Goal: Information Seeking & Learning: Find specific fact

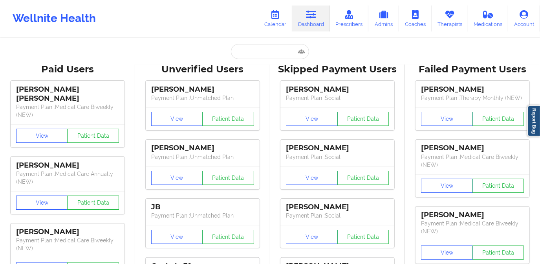
click at [258, 54] on input "text" at bounding box center [270, 51] width 78 height 15
paste input "[PERSON_NAME]"
type input "[PERSON_NAME]"
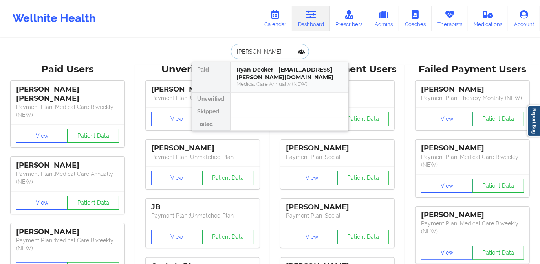
click at [276, 83] on div "Medical Care Annually (NEW)" at bounding box center [289, 84] width 105 height 7
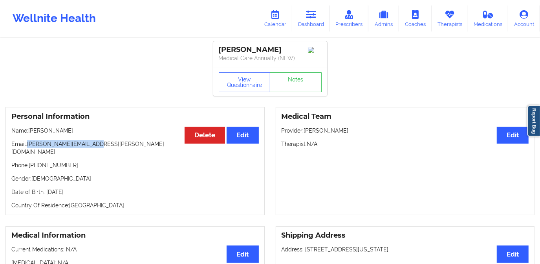
drag, startPoint x: 27, startPoint y: 146, endPoint x: 113, endPoint y: 147, distance: 86.5
click at [113, 147] on p "Email: [PERSON_NAME][EMAIL_ADDRESS][PERSON_NAME][DOMAIN_NAME]" at bounding box center [135, 148] width 248 height 16
copy p "[PERSON_NAME][EMAIL_ADDRESS][PERSON_NAME][DOMAIN_NAME]"
click at [272, 24] on link "Calendar" at bounding box center [276, 19] width 34 height 26
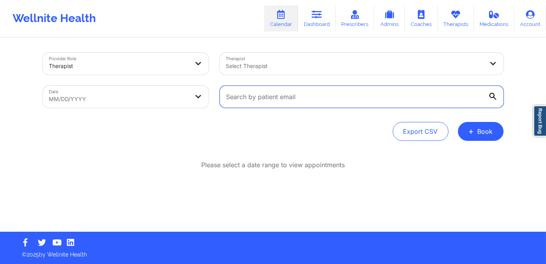
click at [263, 96] on input "text" at bounding box center [362, 97] width 284 height 22
paste input "[PERSON_NAME][EMAIL_ADDRESS][PERSON_NAME][DOMAIN_NAME]"
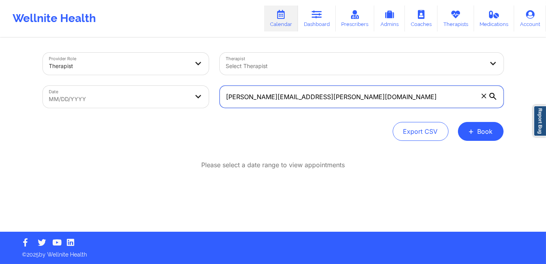
type input "[PERSON_NAME][EMAIL_ADDRESS][PERSON_NAME][DOMAIN_NAME]"
click at [137, 100] on body "Wellnite Health Calendar Dashboard Prescribers Admins Coaches Therapists Medica…" at bounding box center [273, 132] width 546 height 264
select select "2025-8"
select select "2025-9"
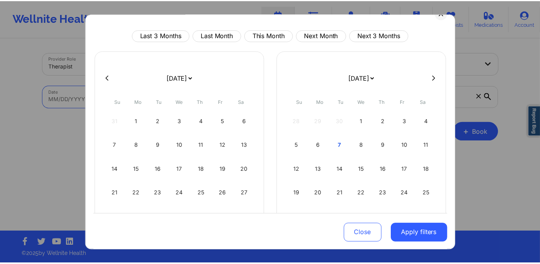
scroll to position [53, 0]
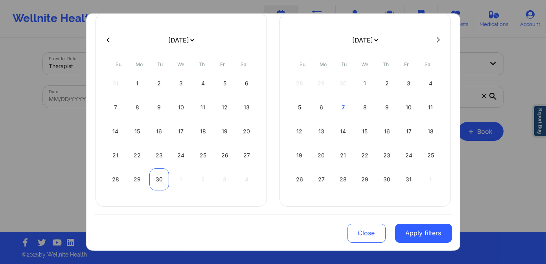
click at [157, 181] on div "30" at bounding box center [159, 179] width 20 height 22
select select "2025-8"
select select "2025-9"
select select "2025-8"
select select "2025-9"
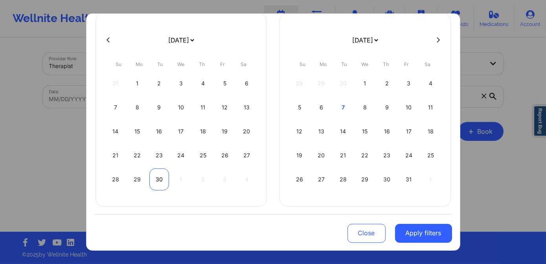
select select "2025-8"
select select "2025-9"
click at [158, 182] on div "30" at bounding box center [159, 179] width 20 height 22
select select "2025-8"
select select "2025-9"
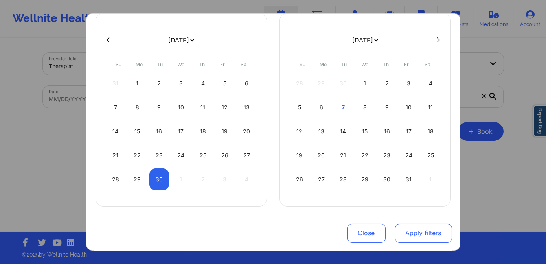
click at [407, 236] on button "Apply filters" at bounding box center [423, 232] width 57 height 19
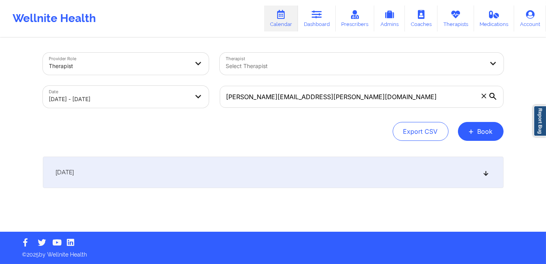
click at [180, 170] on div "[DATE]" at bounding box center [273, 171] width 461 height 31
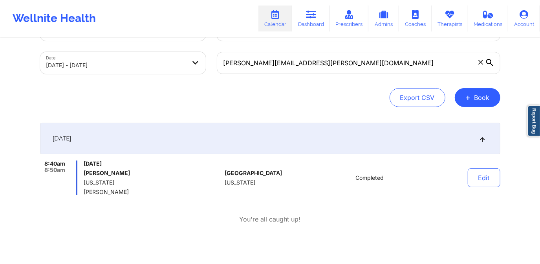
scroll to position [35, 0]
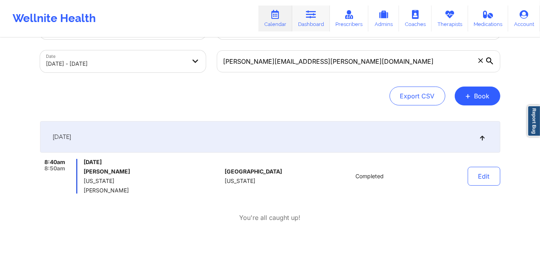
click at [312, 29] on link "Dashboard" at bounding box center [311, 19] width 38 height 26
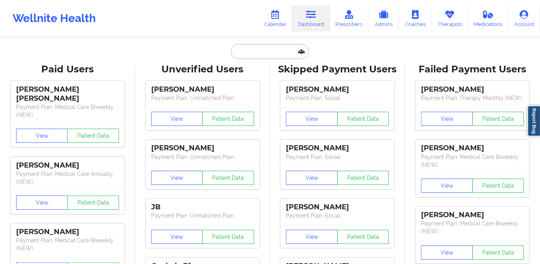
click at [277, 53] on input "text" at bounding box center [270, 51] width 78 height 15
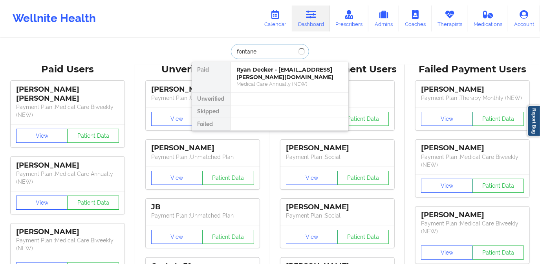
type input "[PERSON_NAME]"
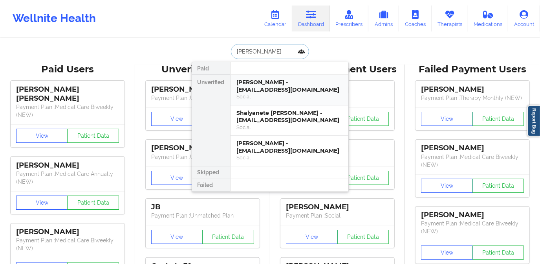
click at [279, 94] on div "Social" at bounding box center [289, 96] width 105 height 7
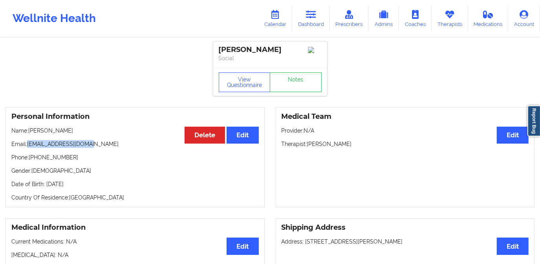
drag, startPoint x: 28, startPoint y: 145, endPoint x: 105, endPoint y: 146, distance: 77.8
click at [105, 146] on p "Email: [EMAIL_ADDRESS][DOMAIN_NAME]" at bounding box center [135, 144] width 248 height 8
copy p "[EMAIL_ADDRESS][DOMAIN_NAME]"
click at [282, 23] on link "Calendar" at bounding box center [276, 19] width 34 height 26
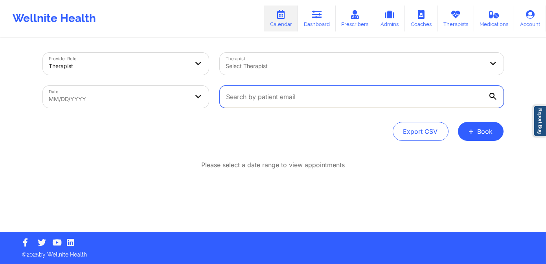
click at [255, 94] on input "text" at bounding box center [362, 97] width 284 height 22
paste input "[EMAIL_ADDRESS][DOMAIN_NAME]"
type input "[EMAIL_ADDRESS][DOMAIN_NAME]"
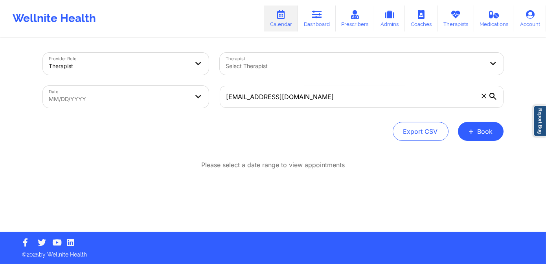
select select "2025-8"
select select "2025-9"
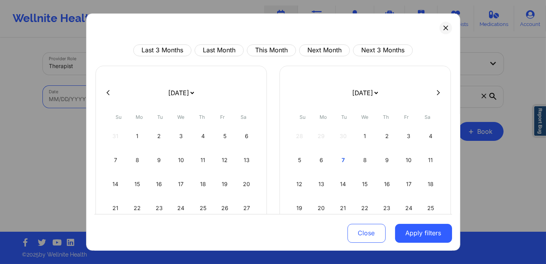
click at [86, 97] on body "Wellnite Health Calendar Dashboard Prescribers Admins Coaches Therapists Medica…" at bounding box center [273, 132] width 546 height 264
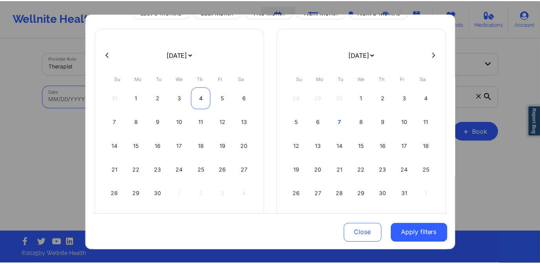
scroll to position [53, 0]
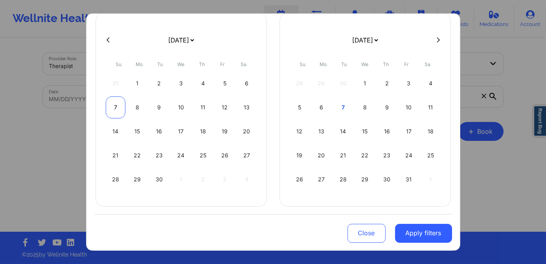
click at [113, 107] on div "7" at bounding box center [116, 107] width 20 height 22
select select "2025-8"
select select "2025-9"
select select "2025-8"
select select "2025-9"
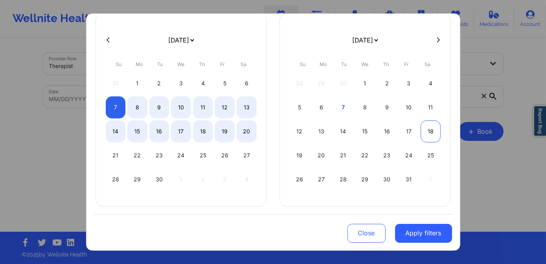
select select "2025-8"
select select "2025-9"
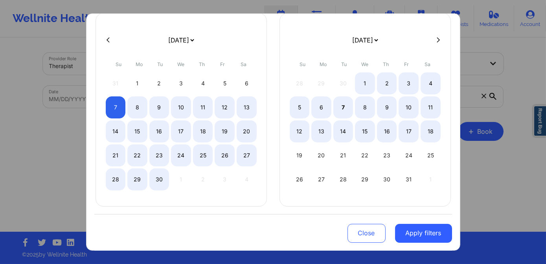
select select "2025-8"
select select "2025-9"
select select "2025-8"
select select "2025-9"
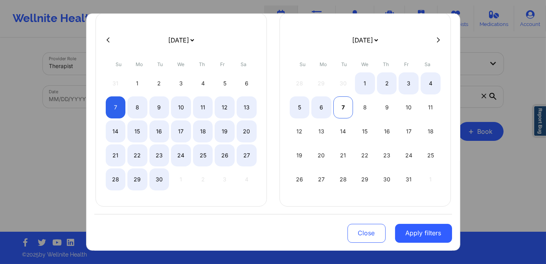
click at [340, 108] on div "7" at bounding box center [343, 107] width 20 height 22
select select "2025-8"
select select "2025-9"
click at [340, 112] on div "7" at bounding box center [343, 107] width 20 height 22
select select "2025-9"
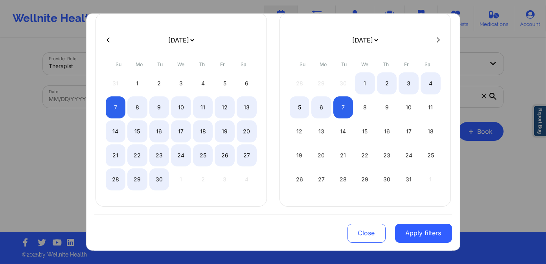
select select "2025-10"
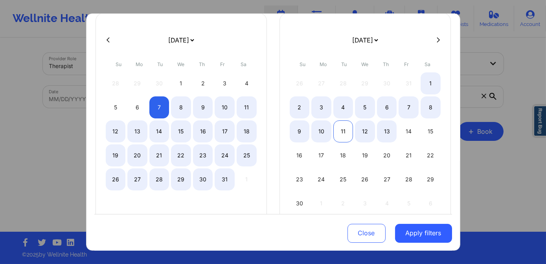
select select "2025-9"
select select "2025-10"
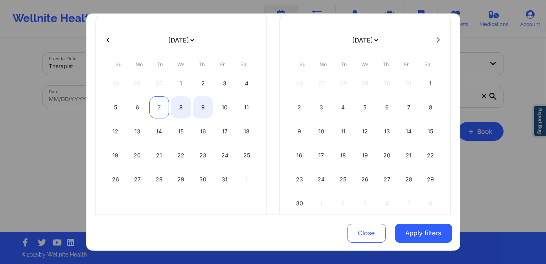
select select "2025-9"
select select "2025-10"
click at [162, 101] on div "7" at bounding box center [159, 107] width 20 height 22
select select "2025-9"
select select "2025-10"
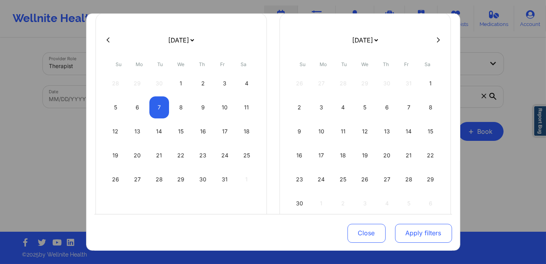
click at [402, 234] on button "Apply filters" at bounding box center [423, 232] width 57 height 19
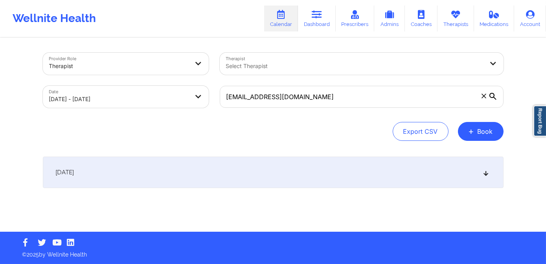
click at [287, 167] on div "[DATE]" at bounding box center [273, 171] width 461 height 31
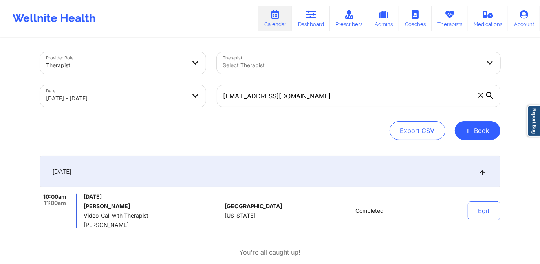
scroll to position [0, 0]
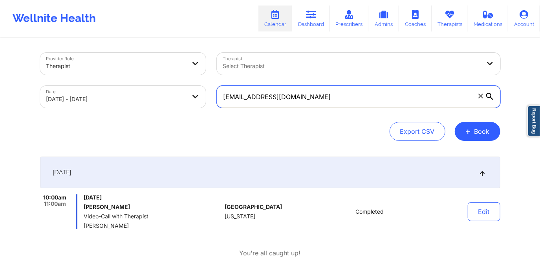
drag, startPoint x: 301, startPoint y: 96, endPoint x: 219, endPoint y: 103, distance: 83.2
click at [219, 103] on input "[EMAIL_ADDRESS][DOMAIN_NAME]" at bounding box center [359, 97] width 284 height 22
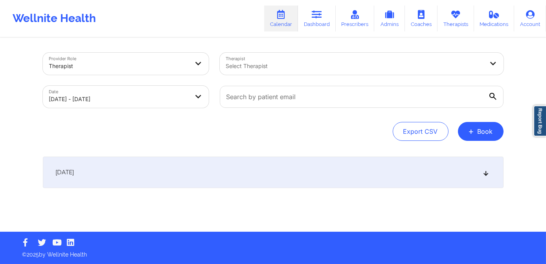
click at [270, 68] on div at bounding box center [355, 65] width 258 height 9
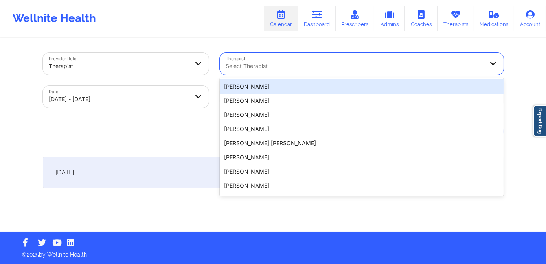
paste input "[PERSON_NAME]"
type input "[PERSON_NAME]"
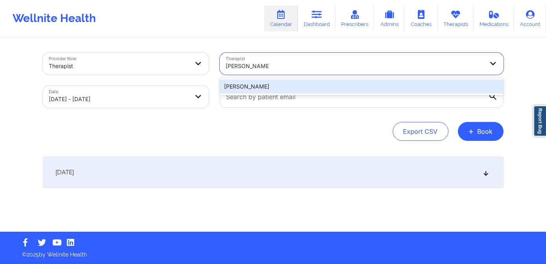
click at [246, 87] on div "[PERSON_NAME]" at bounding box center [362, 86] width 284 height 14
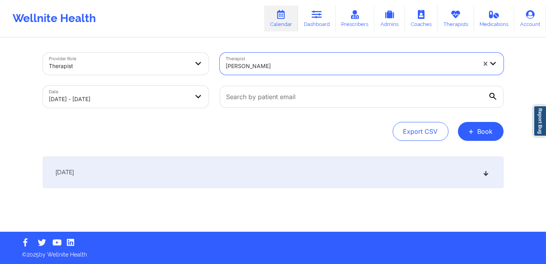
click at [174, 95] on body "Wellnite Health Calendar Dashboard Prescribers Admins Coaches Therapists Medica…" at bounding box center [273, 132] width 546 height 264
select select "2025-9"
select select "2025-10"
click at [427, 177] on div "[DATE]" at bounding box center [273, 171] width 461 height 31
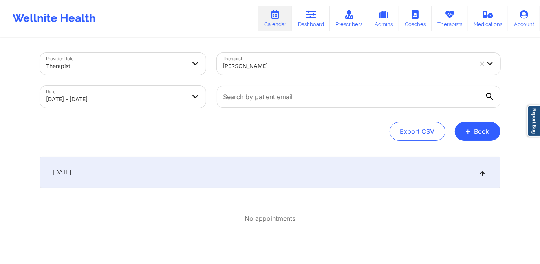
select select "2025-9"
select select "2025-10"
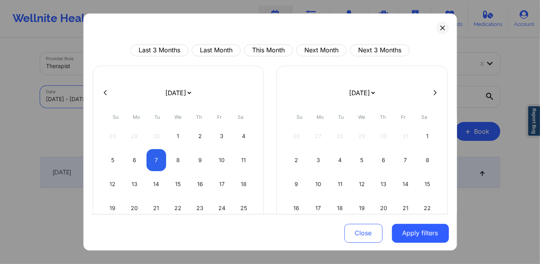
click at [116, 95] on body "Wellnite Health Calendar Dashboard Prescribers Admins Coaches Therapists Medica…" at bounding box center [270, 132] width 540 height 264
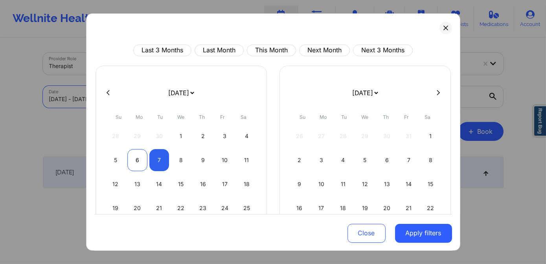
click at [139, 154] on div "6" at bounding box center [137, 160] width 20 height 22
select select "2025-9"
select select "2025-10"
select select "2025-9"
select select "2025-10"
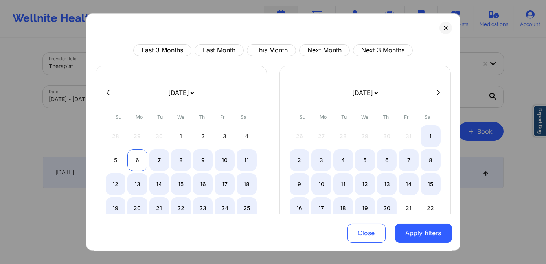
select select "2025-9"
select select "2025-10"
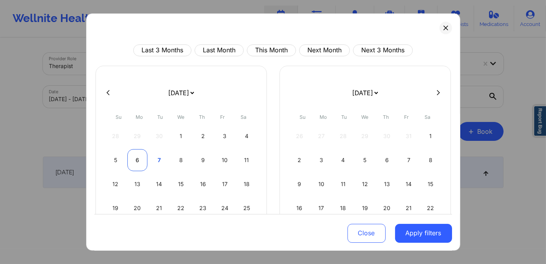
click at [137, 156] on div "6" at bounding box center [137, 160] width 20 height 22
select select "2025-9"
select select "2025-10"
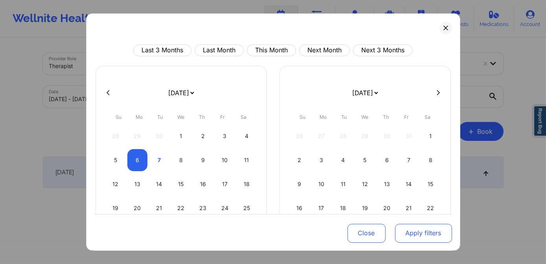
click at [420, 237] on button "Apply filters" at bounding box center [423, 232] width 57 height 19
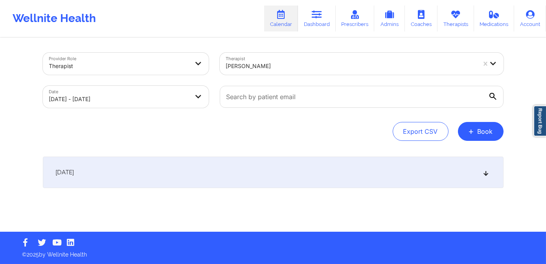
click at [204, 181] on div "[DATE]" at bounding box center [273, 171] width 461 height 31
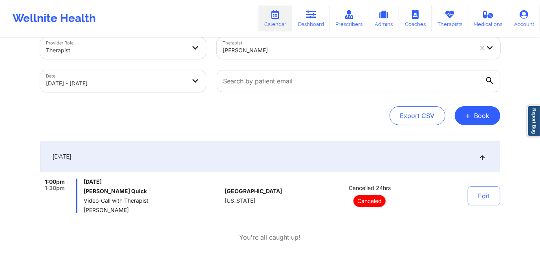
scroll to position [35, 0]
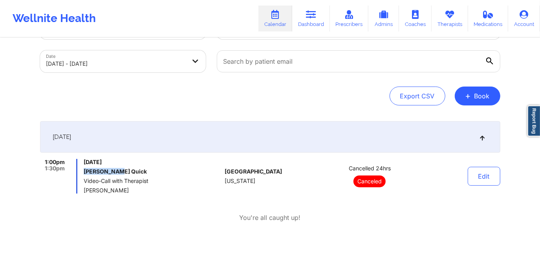
drag, startPoint x: 106, startPoint y: 170, endPoint x: 84, endPoint y: 171, distance: 22.0
click at [84, 171] on h6 "[PERSON_NAME] Quick" at bounding box center [153, 171] width 138 height 6
copy h6 "[PERSON_NAME] Quick"
click at [318, 25] on link "Dashboard" at bounding box center [311, 19] width 38 height 26
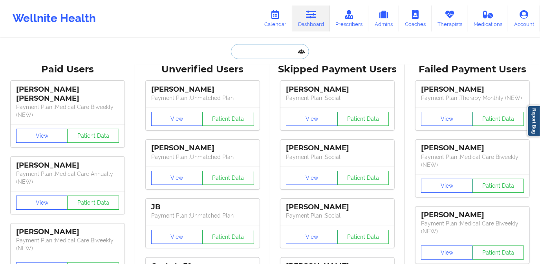
click at [278, 55] on input "text" at bounding box center [270, 51] width 78 height 15
paste input "[EMAIL_ADDRESS][DOMAIN_NAME]"
type input "[EMAIL_ADDRESS][DOMAIN_NAME]"
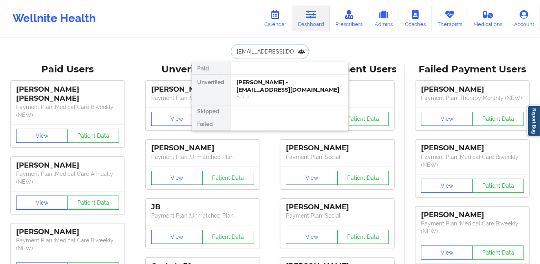
click at [281, 80] on div "[PERSON_NAME] - [EMAIL_ADDRESS][DOMAIN_NAME]" at bounding box center [289, 86] width 105 height 15
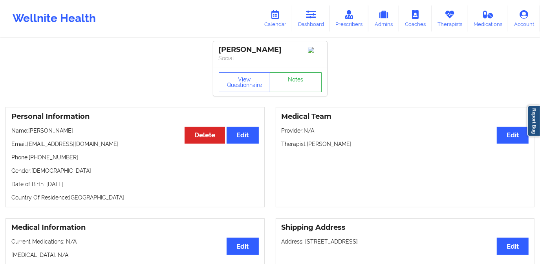
click at [290, 90] on link "Notes" at bounding box center [296, 82] width 52 height 20
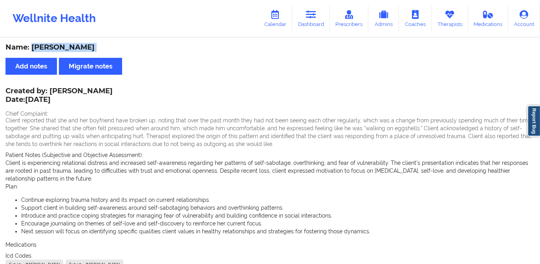
drag, startPoint x: 32, startPoint y: 46, endPoint x: 83, endPoint y: 51, distance: 50.6
copy div "[PERSON_NAME]"
click at [308, 23] on link "Dashboard" at bounding box center [311, 19] width 38 height 26
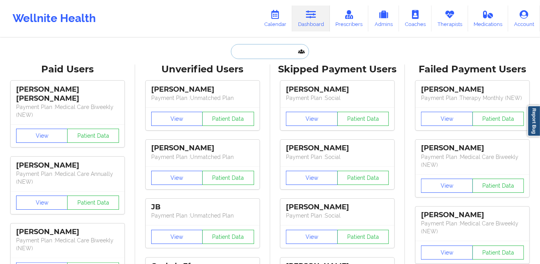
click at [285, 51] on input "text" at bounding box center [270, 51] width 78 height 15
paste input "[EMAIL_ADDRESS][DOMAIN_NAME]"
type input "[EMAIL_ADDRESS][DOMAIN_NAME]"
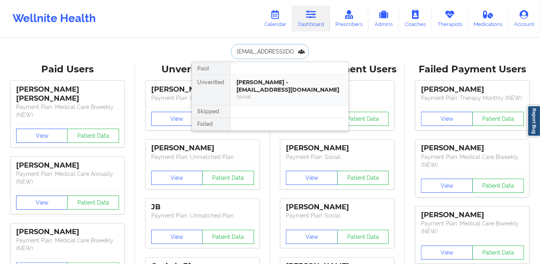
click at [265, 84] on div "[PERSON_NAME] - [EMAIL_ADDRESS][DOMAIN_NAME]" at bounding box center [289, 86] width 105 height 15
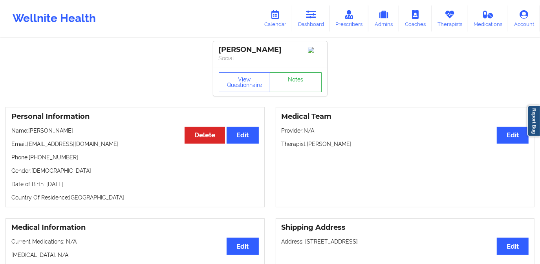
click at [290, 81] on link "Notes" at bounding box center [296, 82] width 52 height 20
drag, startPoint x: 308, startPoint y: 145, endPoint x: 358, endPoint y: 145, distance: 50.3
click at [358, 145] on p "Therapist: [PERSON_NAME]" at bounding box center [406, 144] width 248 height 8
copy p "[PERSON_NAME]"
drag, startPoint x: 219, startPoint y: 50, endPoint x: 284, endPoint y: 51, distance: 64.9
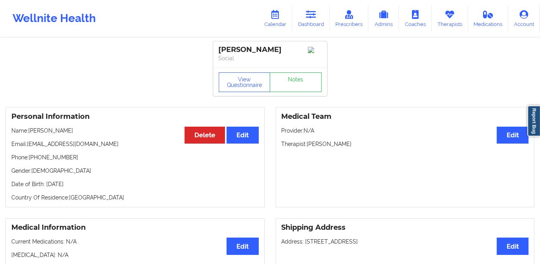
click at [284, 51] on div "[PERSON_NAME]" at bounding box center [270, 49] width 103 height 9
copy div "[PERSON_NAME]"
click at [310, 17] on icon at bounding box center [311, 14] width 10 height 9
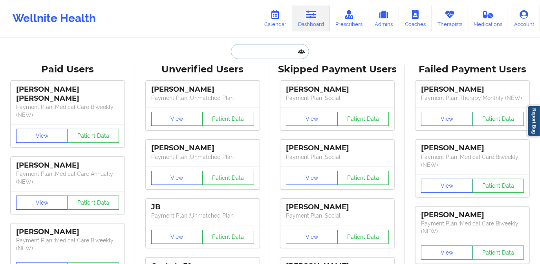
click at [264, 49] on input "text" at bounding box center [270, 51] width 78 height 15
paste input "[EMAIL_ADDRESS][DOMAIN_NAME]"
type input "[EMAIL_ADDRESS][DOMAIN_NAME]"
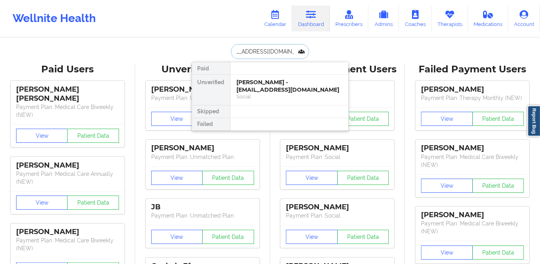
click at [266, 87] on div "[PERSON_NAME] - [EMAIL_ADDRESS][DOMAIN_NAME]" at bounding box center [289, 86] width 105 height 15
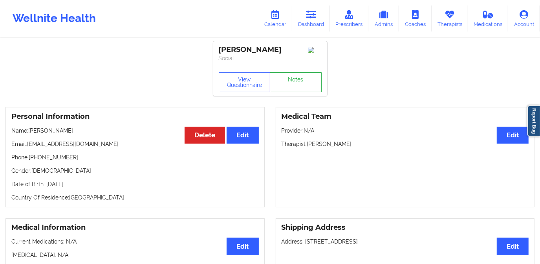
click at [296, 85] on link "Notes" at bounding box center [296, 82] width 52 height 20
click at [311, 21] on link "Dashboard" at bounding box center [311, 19] width 38 height 26
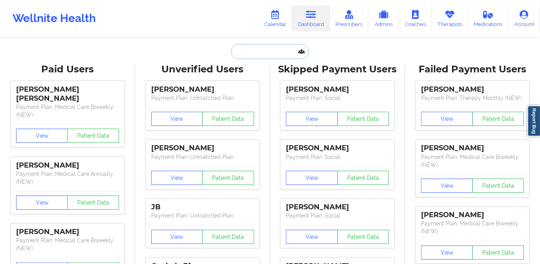
click at [255, 53] on input "text" at bounding box center [270, 51] width 78 height 15
paste input "[EMAIL_ADDRESS][DOMAIN_NAME]"
type input "[EMAIL_ADDRESS][DOMAIN_NAME]"
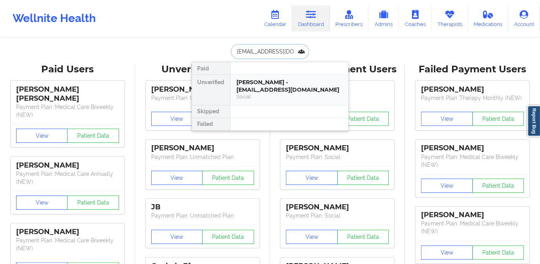
click at [269, 85] on div "[PERSON_NAME] - [EMAIL_ADDRESS][DOMAIN_NAME]" at bounding box center [289, 86] width 105 height 15
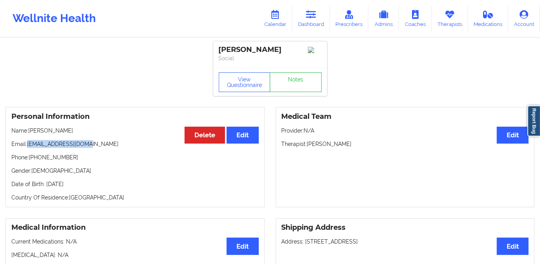
drag, startPoint x: 27, startPoint y: 146, endPoint x: 85, endPoint y: 148, distance: 57.8
click at [85, 148] on p "Email: [EMAIL_ADDRESS][DOMAIN_NAME]" at bounding box center [135, 144] width 248 height 8
drag, startPoint x: 85, startPoint y: 148, endPoint x: 77, endPoint y: 166, distance: 19.5
click at [77, 166] on div "Personal Information Edit Delete Name: [PERSON_NAME] Email: [EMAIL_ADDRESS][DOM…" at bounding box center [135, 157] width 259 height 100
click at [301, 18] on link "Dashboard" at bounding box center [311, 19] width 38 height 26
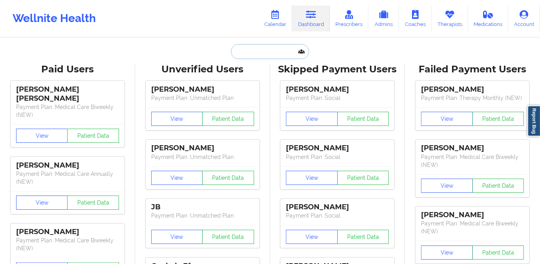
click at [250, 53] on input "text" at bounding box center [270, 51] width 78 height 15
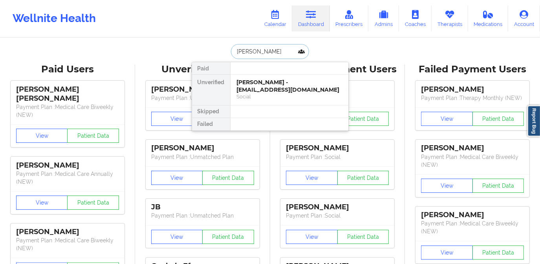
type input "[PERSON_NAME]"
click at [263, 83] on div "[PERSON_NAME] - [EMAIL_ADDRESS][DOMAIN_NAME]" at bounding box center [289, 86] width 105 height 15
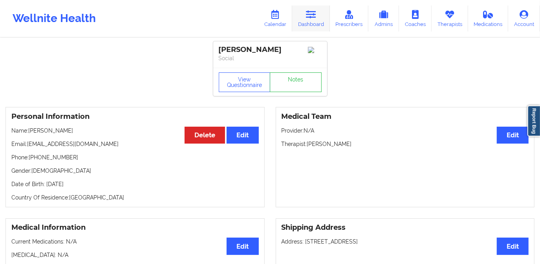
click at [312, 17] on icon at bounding box center [311, 14] width 10 height 9
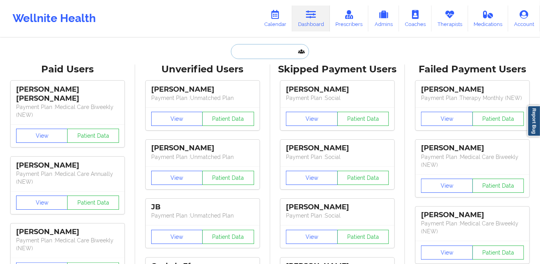
click at [253, 53] on input "text" at bounding box center [270, 51] width 78 height 15
paste input "[EMAIL_ADDRESS][DOMAIN_NAME]"
type input "[EMAIL_ADDRESS][DOMAIN_NAME]"
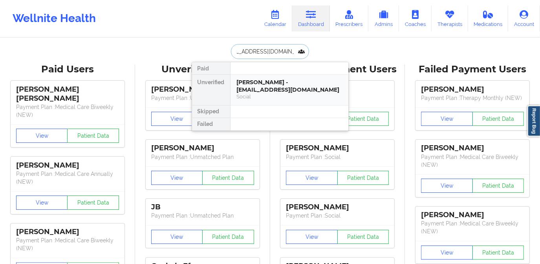
click at [272, 88] on div "[PERSON_NAME] - [EMAIL_ADDRESS][DOMAIN_NAME]" at bounding box center [289, 86] width 105 height 15
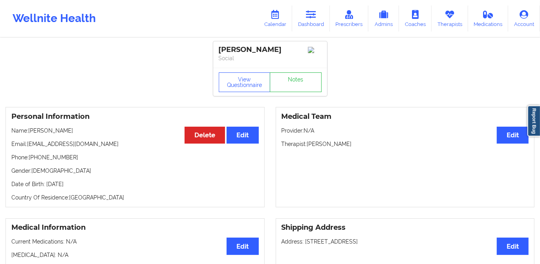
drag, startPoint x: 29, startPoint y: 131, endPoint x: 84, endPoint y: 132, distance: 55.0
click at [84, 132] on p "Name: [PERSON_NAME]" at bounding box center [135, 131] width 248 height 8
copy p "[PERSON_NAME]"
drag, startPoint x: 310, startPoint y: 17, endPoint x: 304, endPoint y: 30, distance: 14.9
click at [311, 17] on icon at bounding box center [311, 14] width 10 height 9
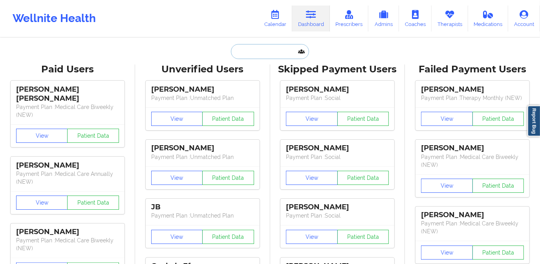
click at [276, 51] on input "text" at bounding box center [270, 51] width 78 height 15
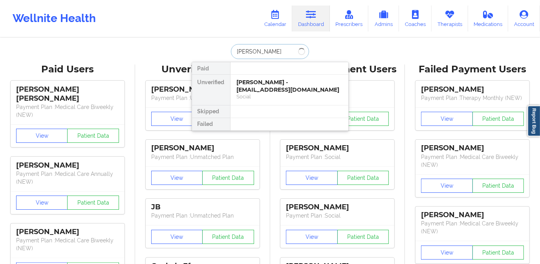
type input "[PERSON_NAME]"
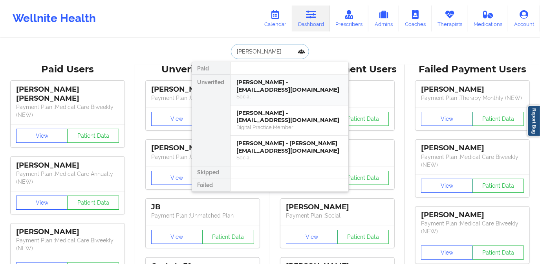
click at [275, 86] on div "[PERSON_NAME] - [EMAIL_ADDRESS][DOMAIN_NAME]" at bounding box center [289, 86] width 105 height 15
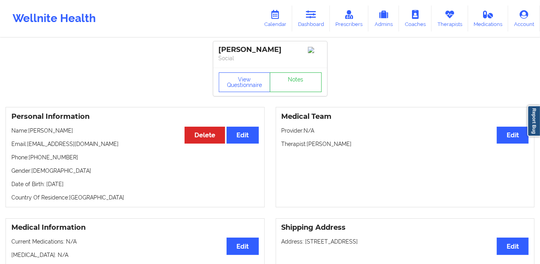
drag, startPoint x: 308, startPoint y: 146, endPoint x: 350, endPoint y: 147, distance: 42.1
click at [350, 147] on p "Therapist: [PERSON_NAME]" at bounding box center [406, 144] width 248 height 8
copy p "[PERSON_NAME]"
click at [312, 15] on icon at bounding box center [311, 14] width 10 height 9
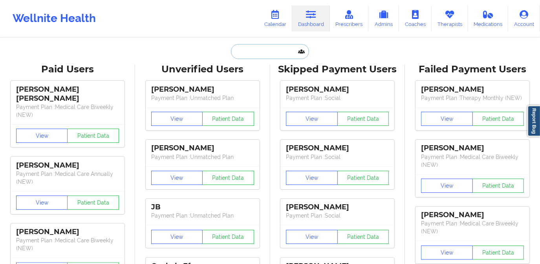
click at [277, 49] on input "text" at bounding box center [270, 51] width 78 height 15
paste input "[EMAIL_ADDRESS][DOMAIN_NAME]"
type input "[EMAIL_ADDRESS][DOMAIN_NAME]"
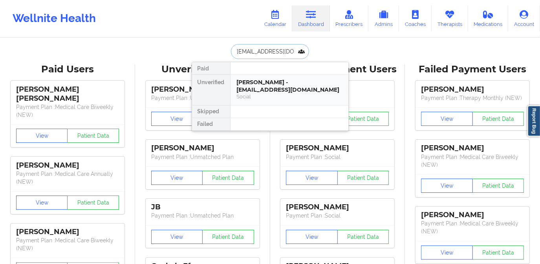
click at [274, 88] on div "[PERSON_NAME] - [EMAIL_ADDRESS][DOMAIN_NAME]" at bounding box center [289, 86] width 105 height 15
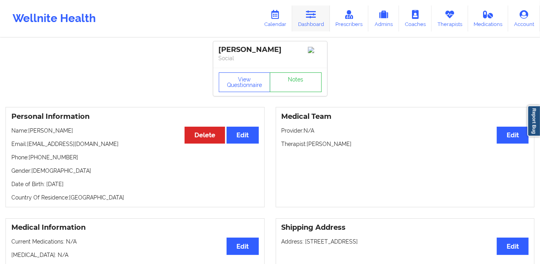
click at [313, 16] on icon at bounding box center [311, 14] width 10 height 9
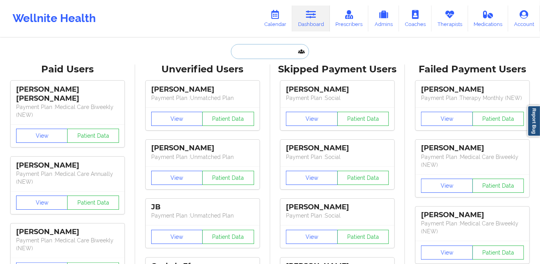
click at [270, 49] on input "text" at bounding box center [270, 51] width 78 height 15
paste input "[EMAIL_ADDRESS][DOMAIN_NAME]"
type input "[EMAIL_ADDRESS][DOMAIN_NAME]"
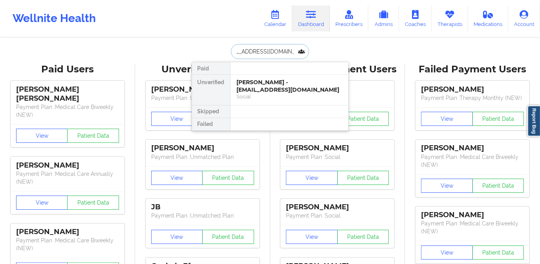
click at [257, 82] on div "[PERSON_NAME] - [EMAIL_ADDRESS][DOMAIN_NAME]" at bounding box center [289, 86] width 105 height 15
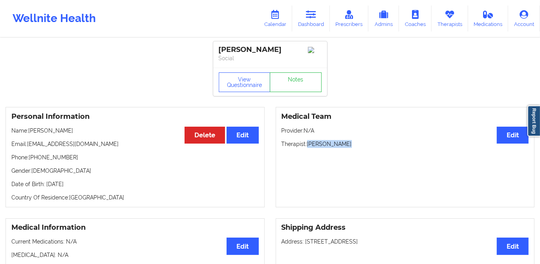
drag, startPoint x: 308, startPoint y: 145, endPoint x: 352, endPoint y: 145, distance: 44.4
click at [352, 145] on p "Therapist: [PERSON_NAME]" at bounding box center [406, 144] width 248 height 8
copy p "[PERSON_NAME]"
